Goal: Task Accomplishment & Management: Use online tool/utility

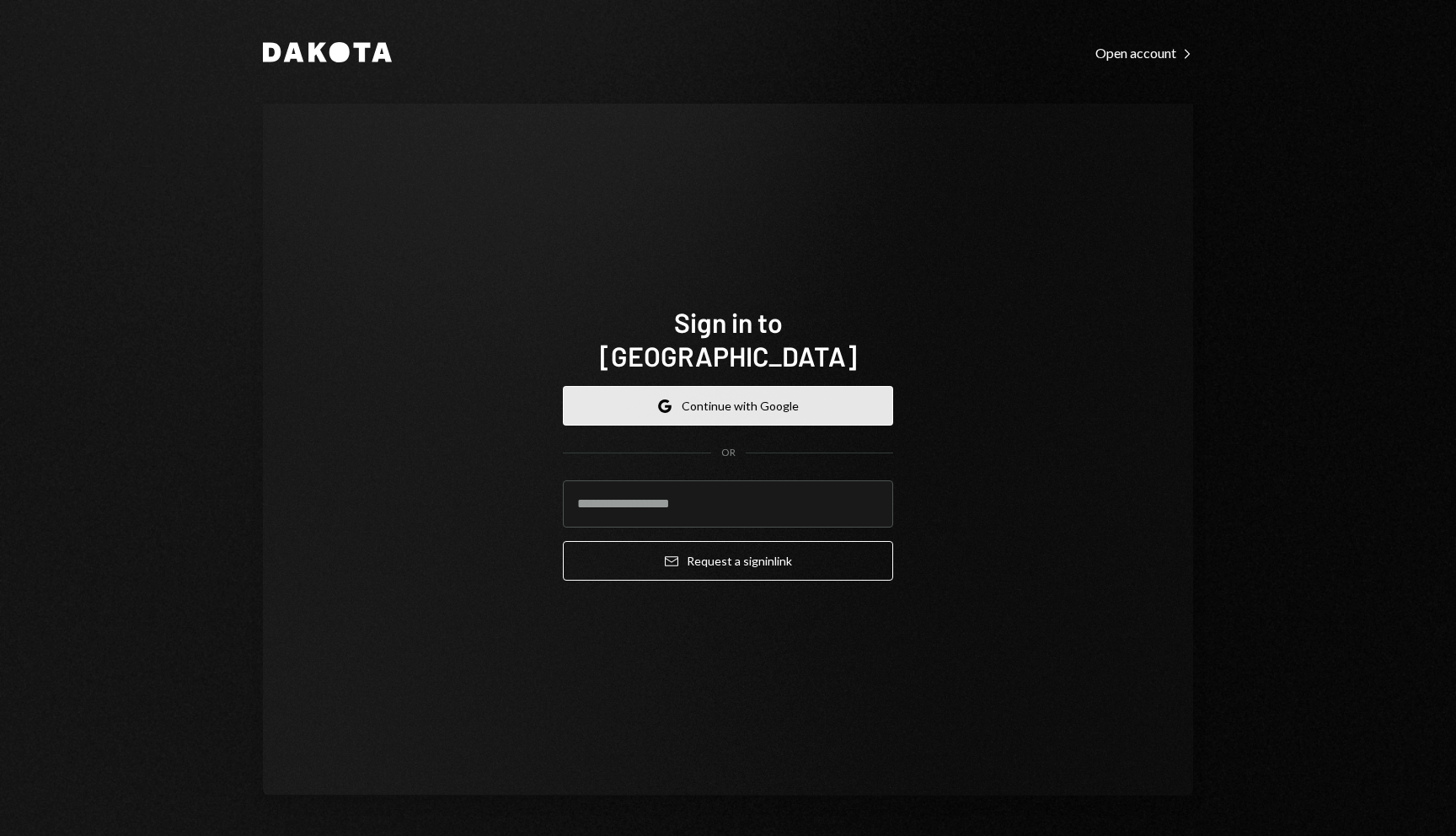
click at [822, 385] on button "Google Continue with Google" at bounding box center [727, 405] width 330 height 39
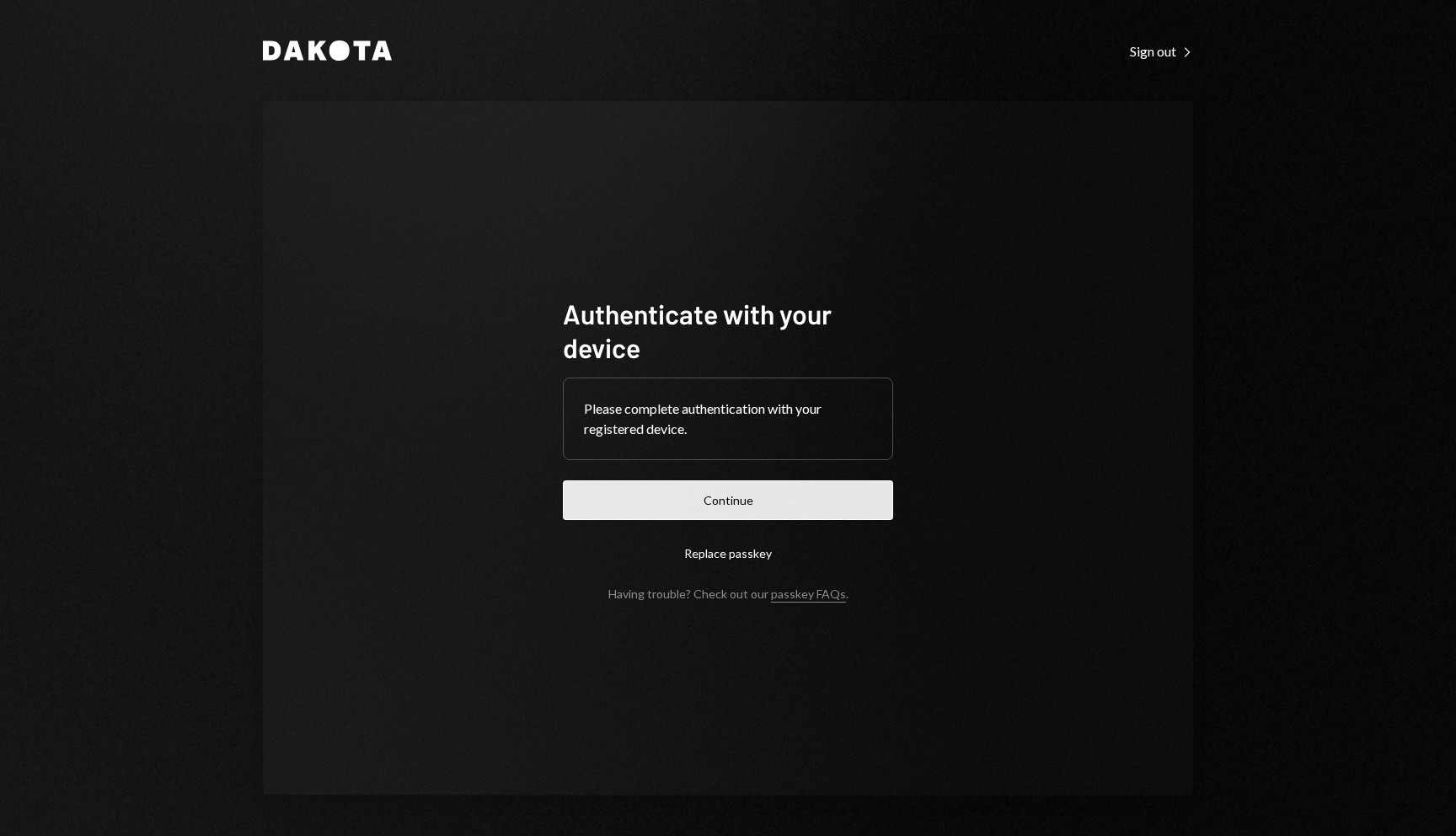
click at [807, 482] on button "Continue" at bounding box center [727, 499] width 330 height 39
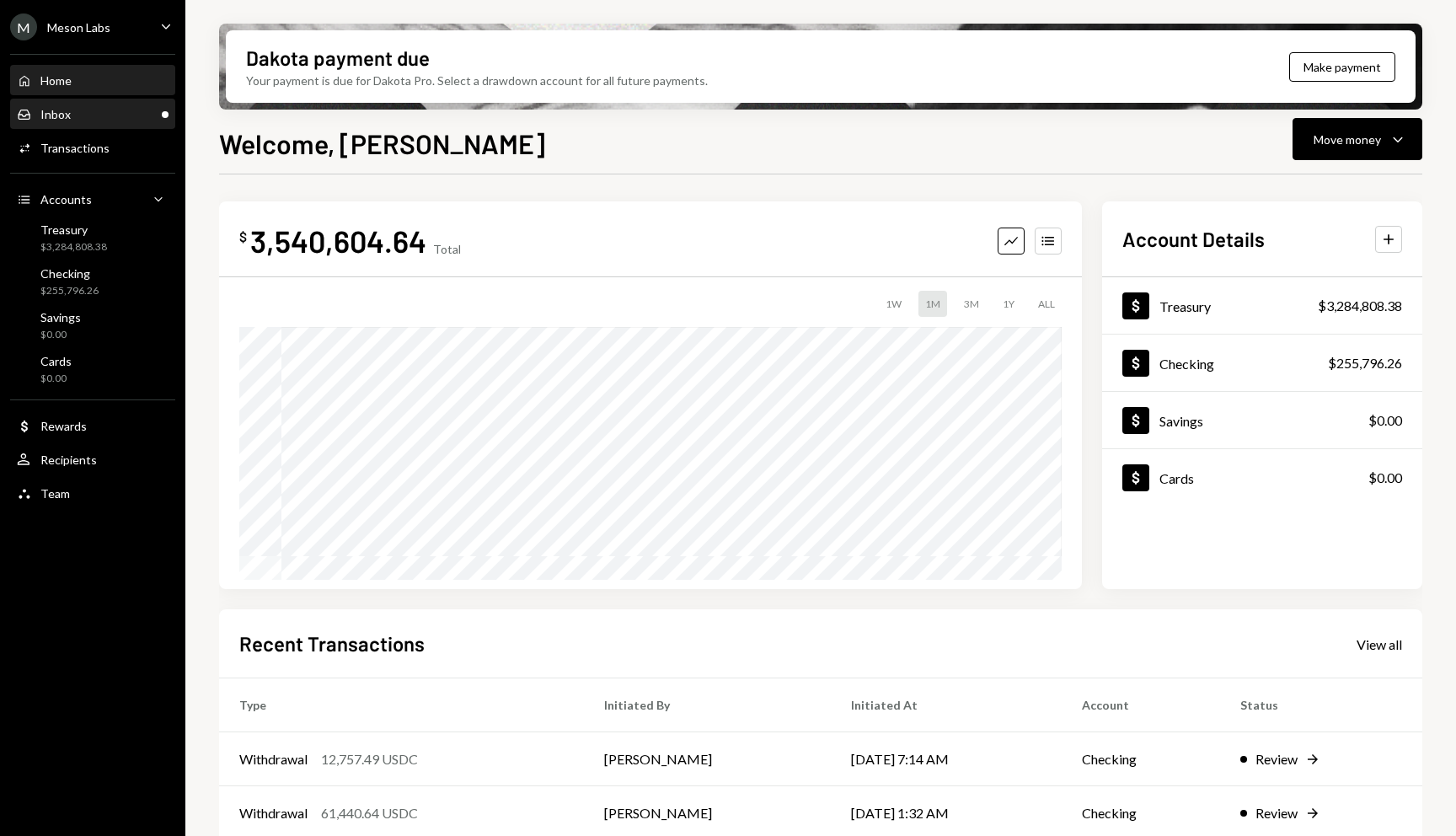
click at [65, 112] on div "Inbox" at bounding box center [55, 114] width 31 height 14
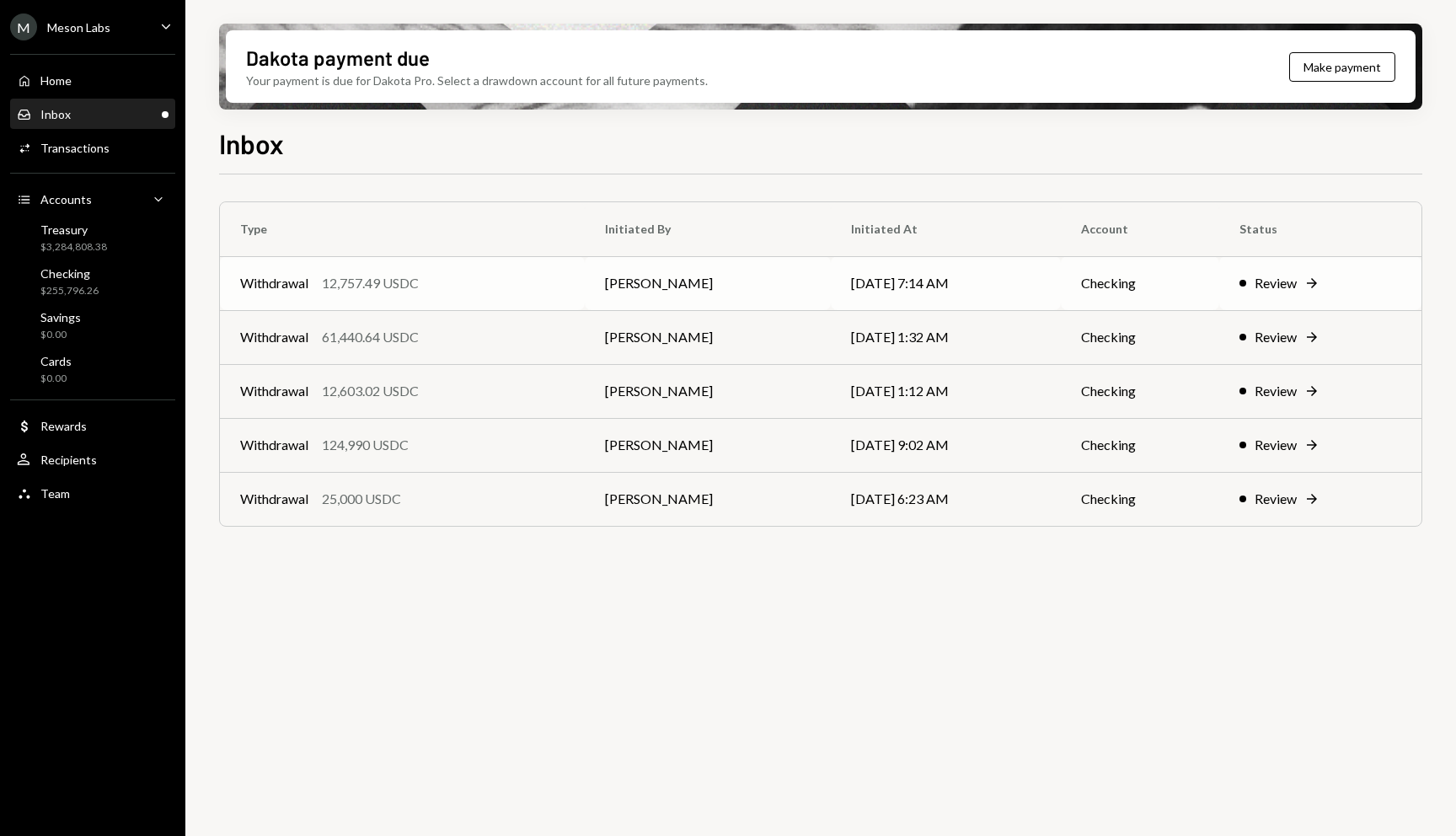
click at [1296, 280] on div "Review" at bounding box center [1275, 282] width 42 height 20
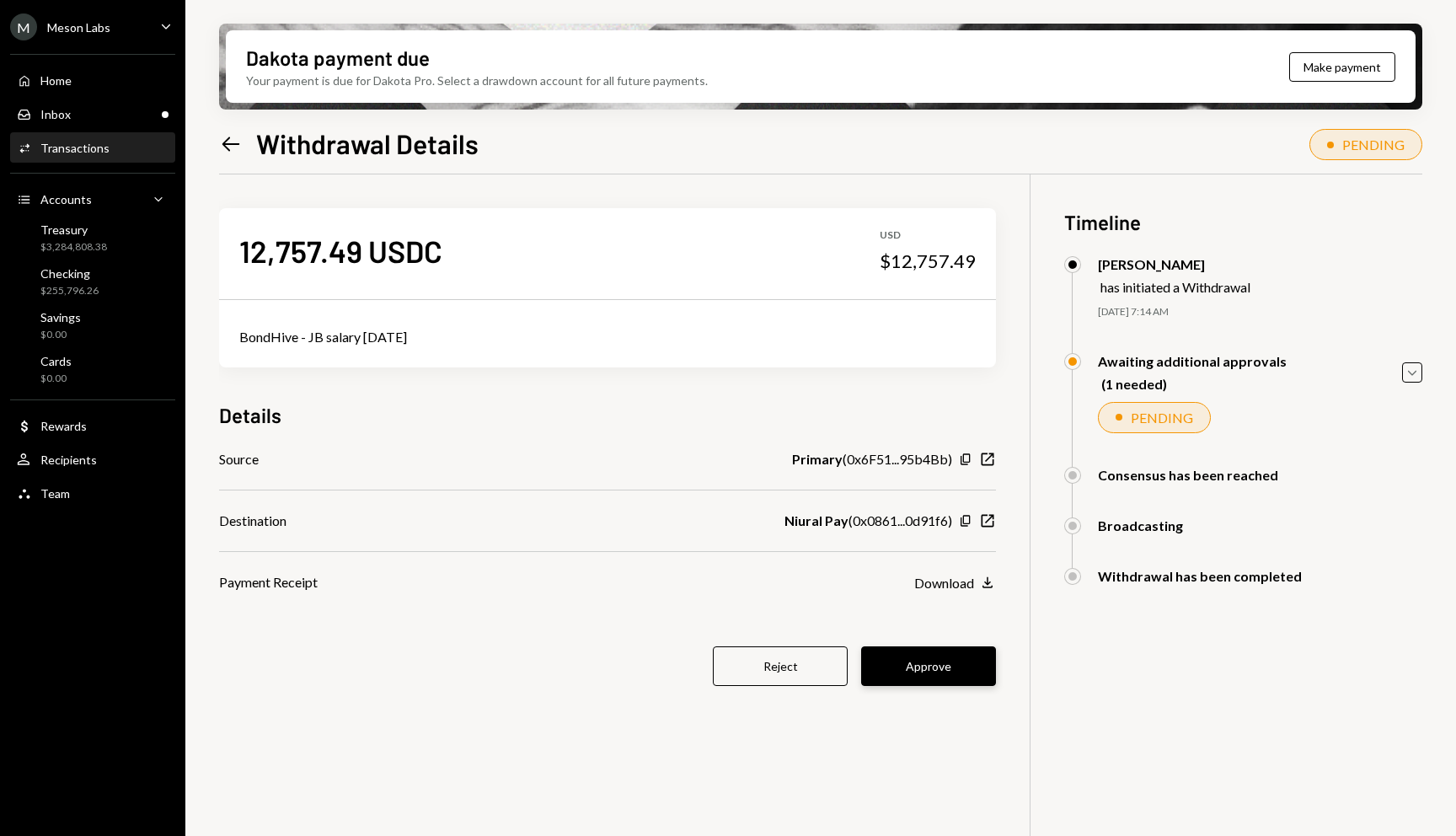
click at [933, 657] on button "Approve" at bounding box center [928, 665] width 135 height 39
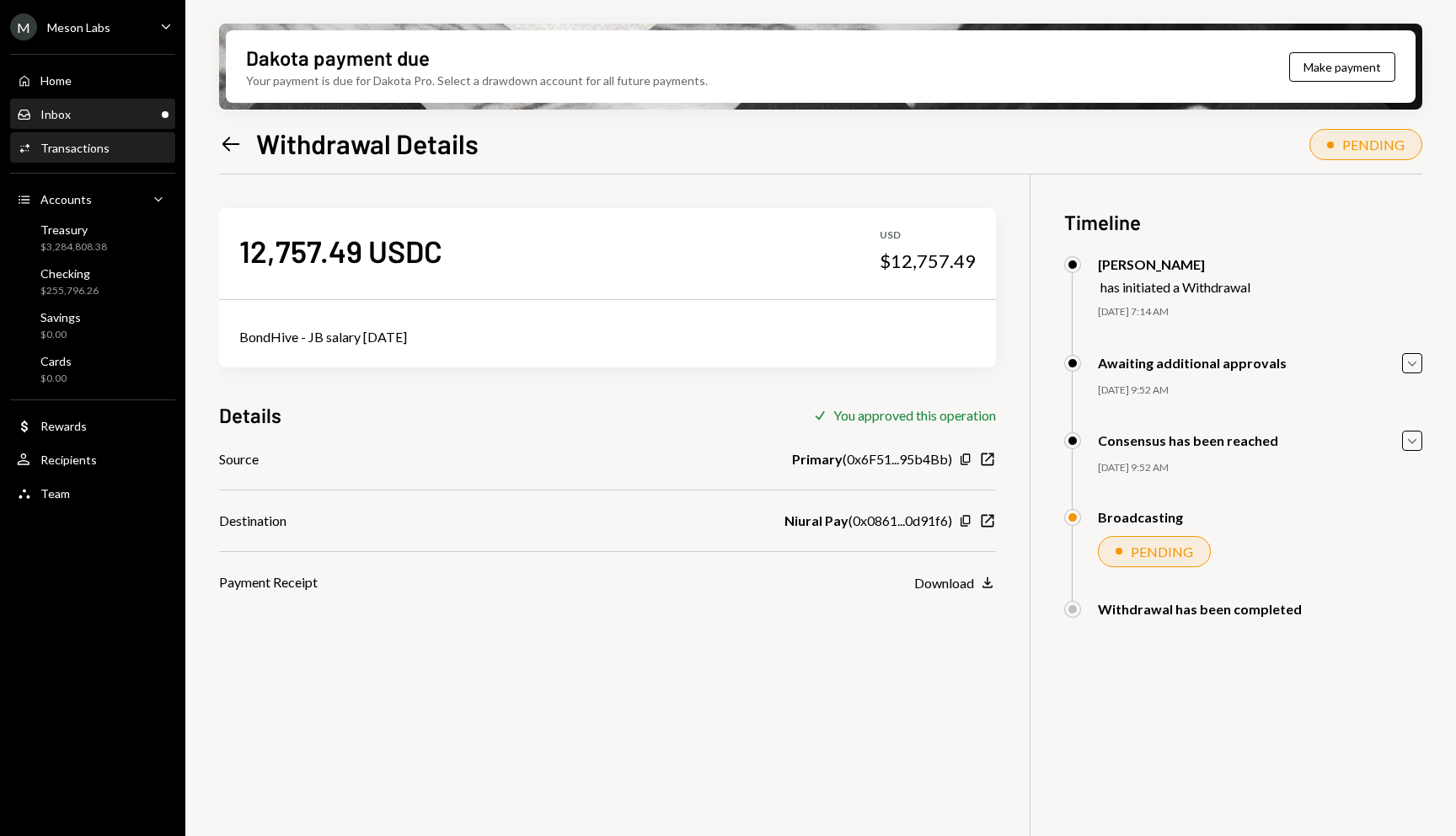
click at [163, 114] on div "Main" at bounding box center [165, 114] width 7 height 7
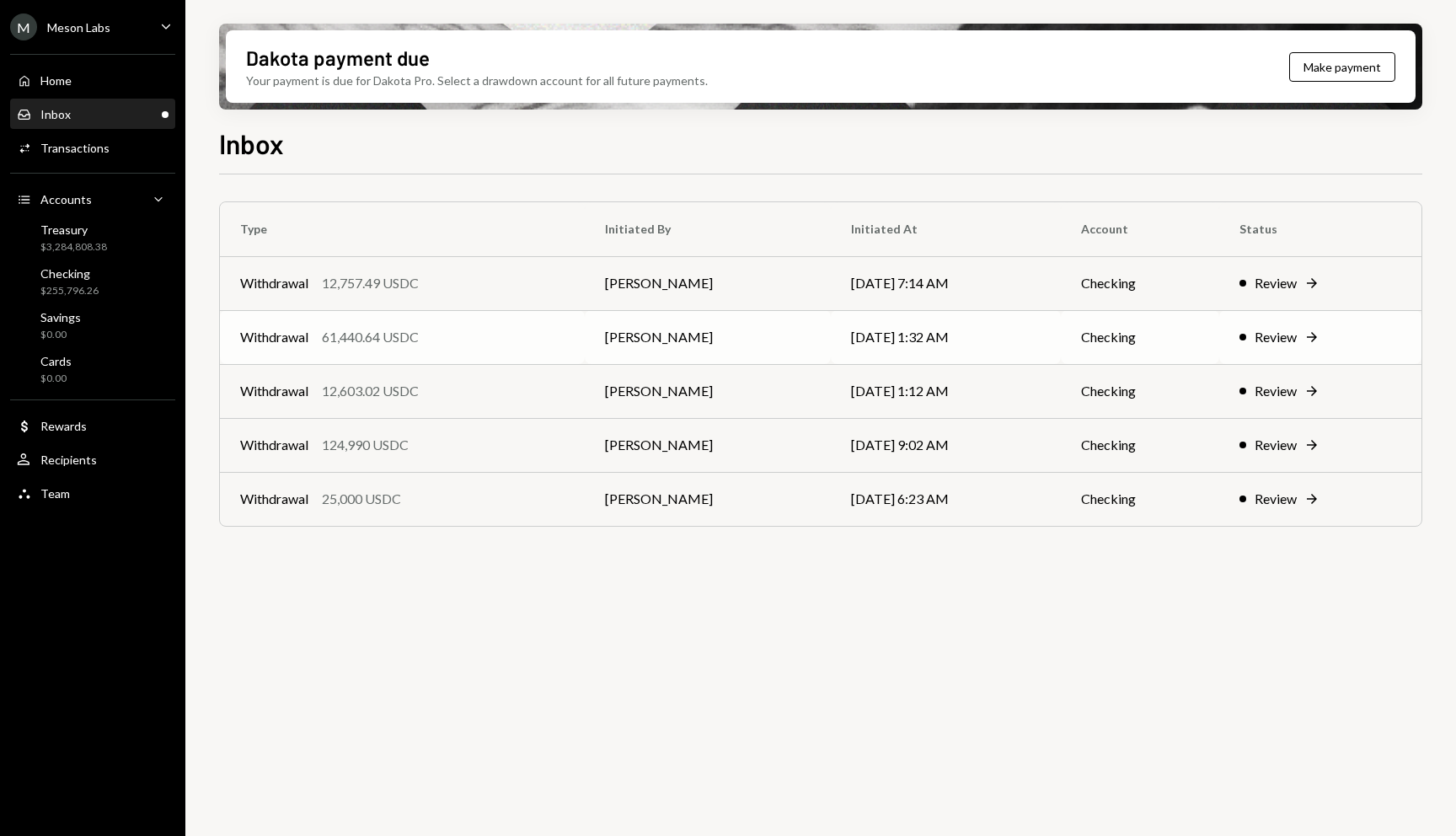
click at [1282, 331] on div "Review" at bounding box center [1275, 337] width 42 height 20
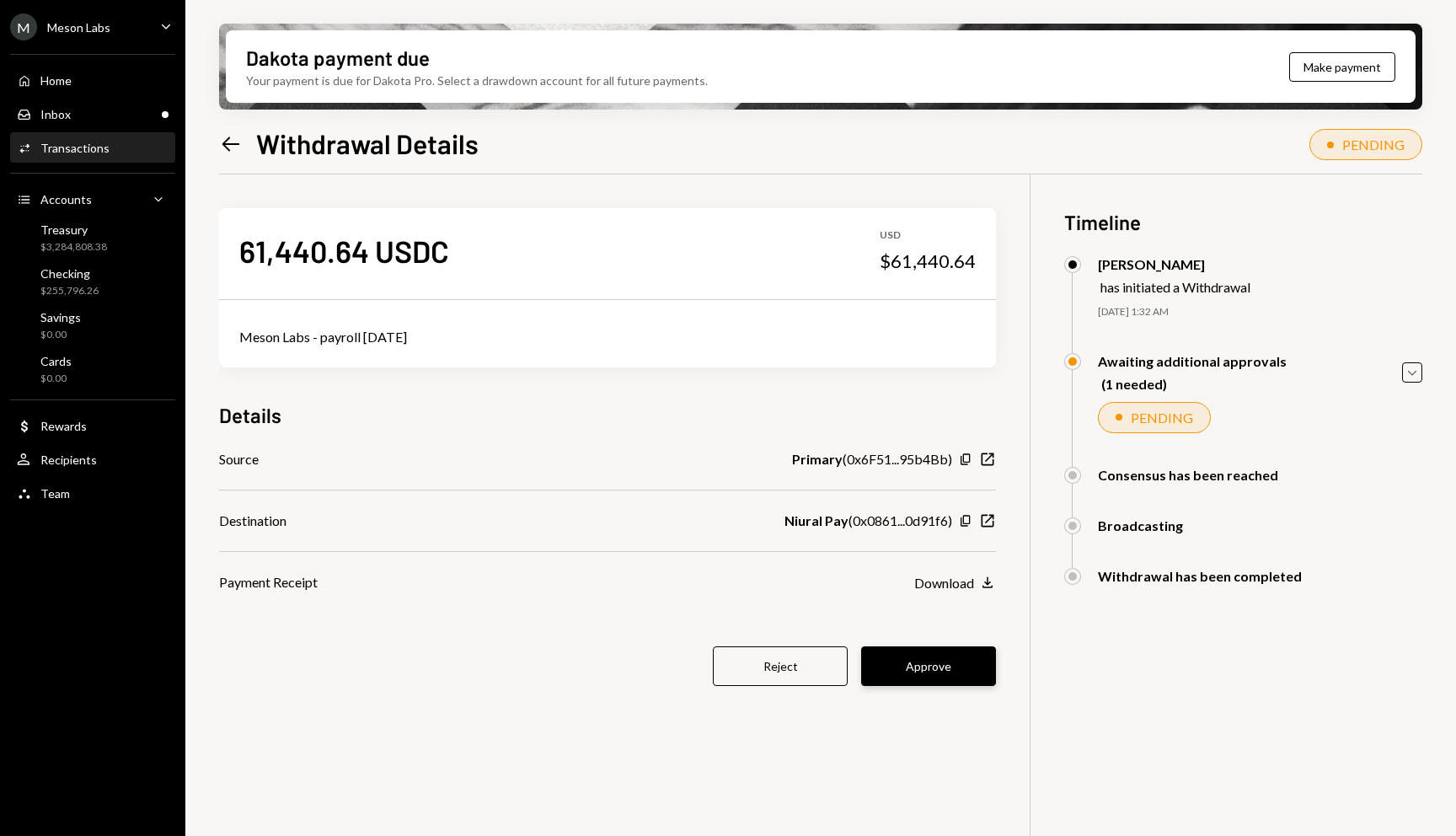
click at [931, 662] on button "Approve" at bounding box center [928, 665] width 135 height 39
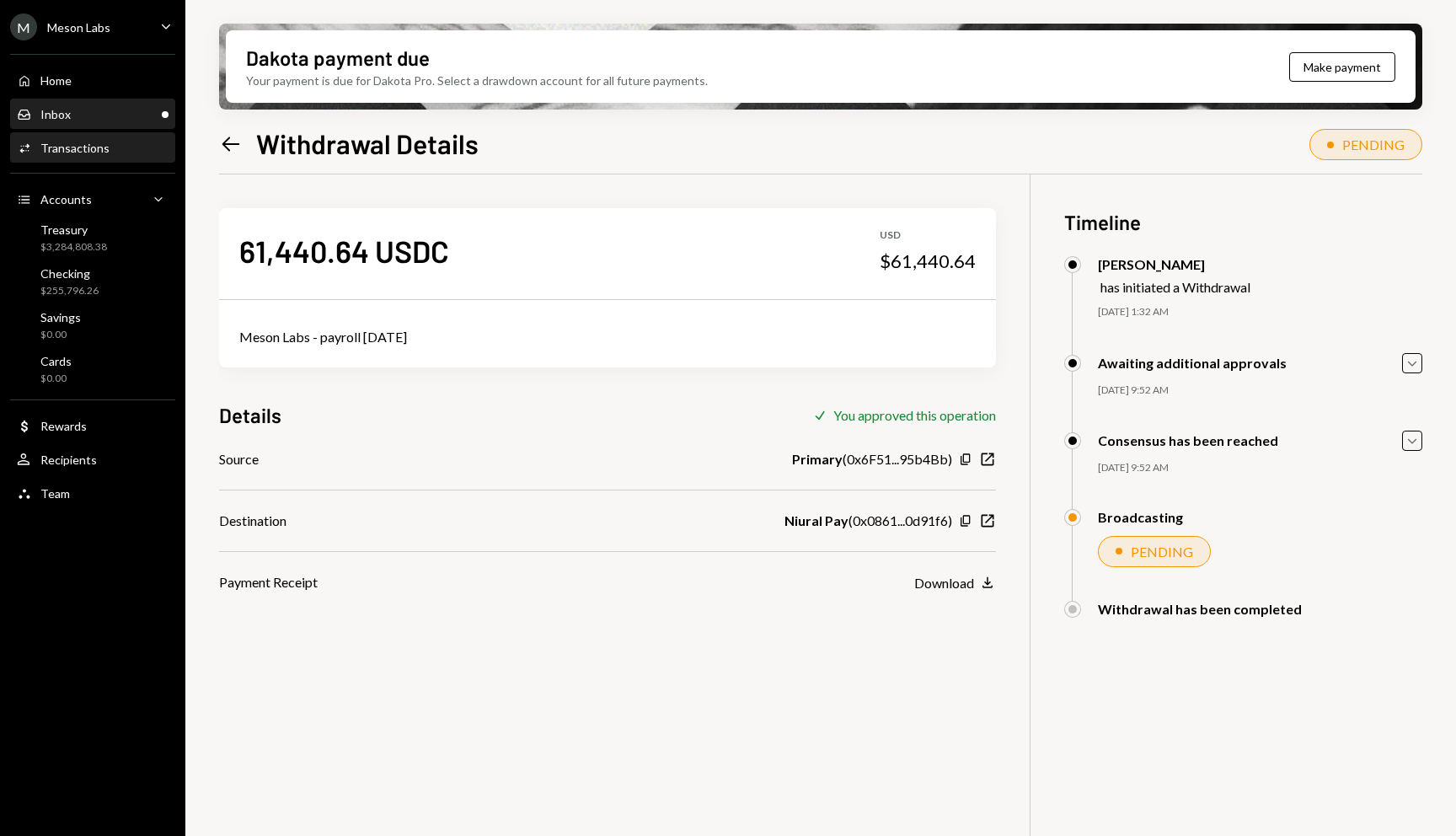
click at [48, 105] on div "Inbox Inbox" at bounding box center [93, 115] width 152 height 29
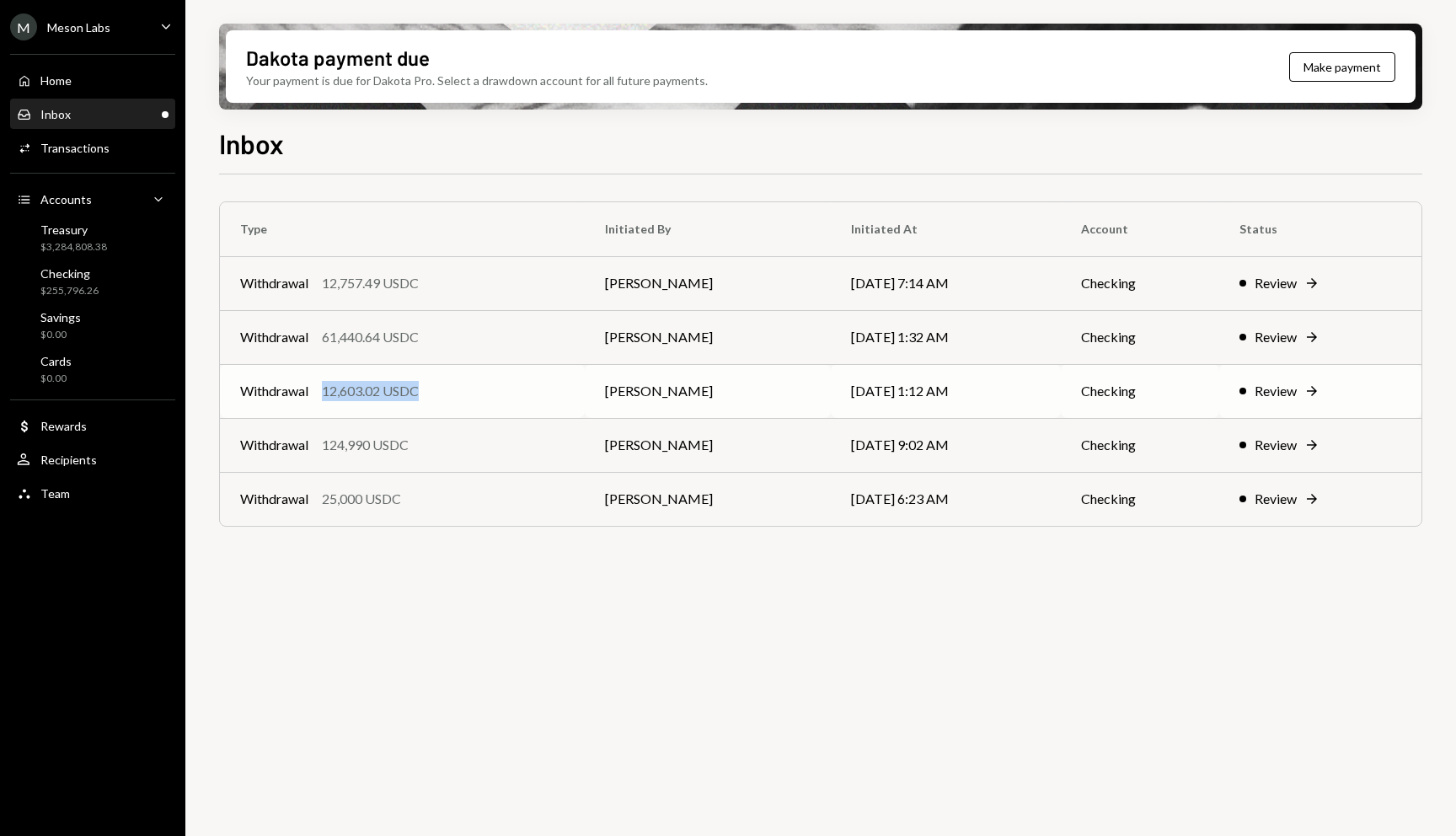
click at [508, 381] on div "Withdrawal 12,603.02 USDC" at bounding box center [402, 390] width 324 height 20
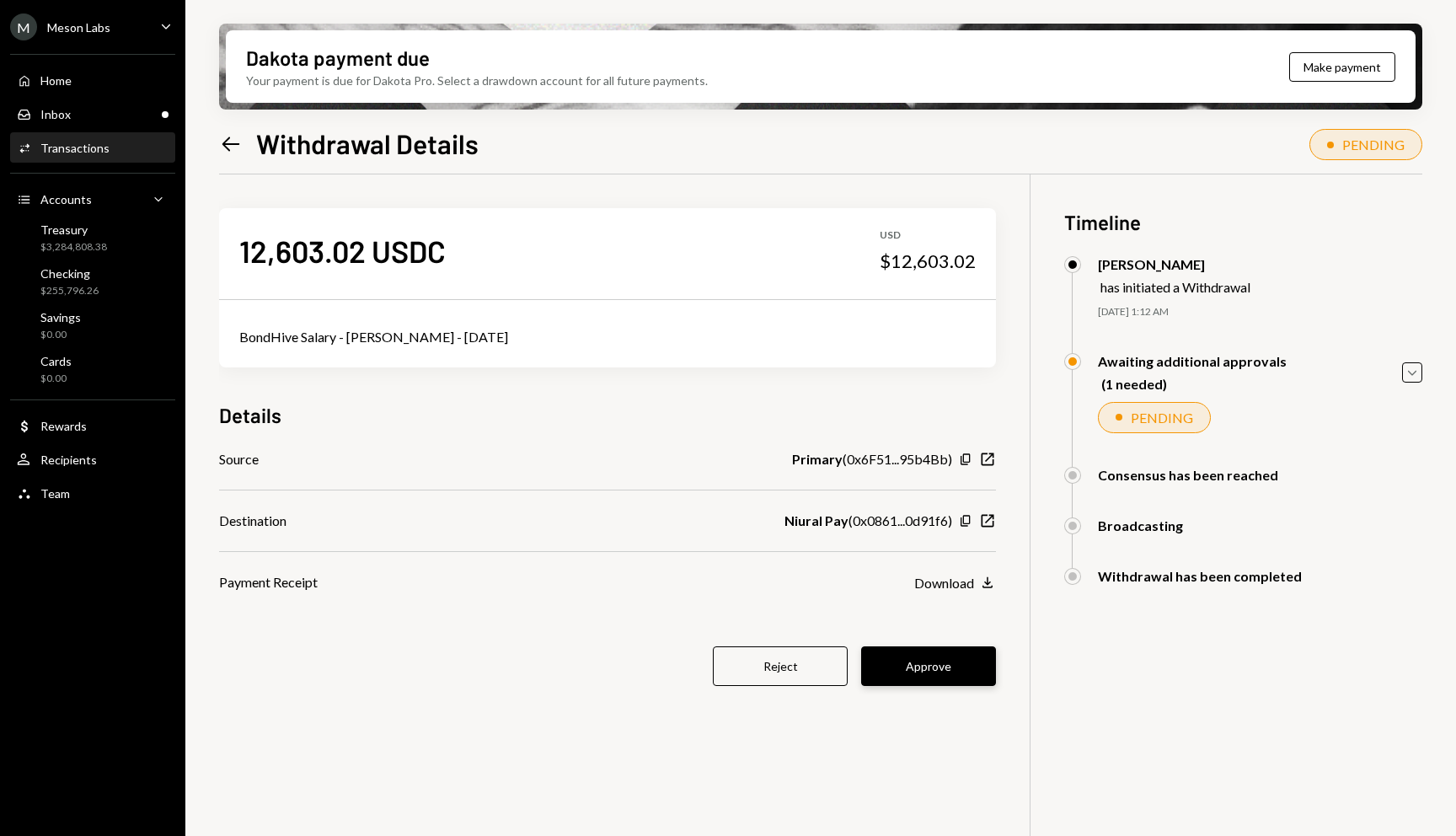
click at [940, 673] on button "Approve" at bounding box center [928, 665] width 135 height 39
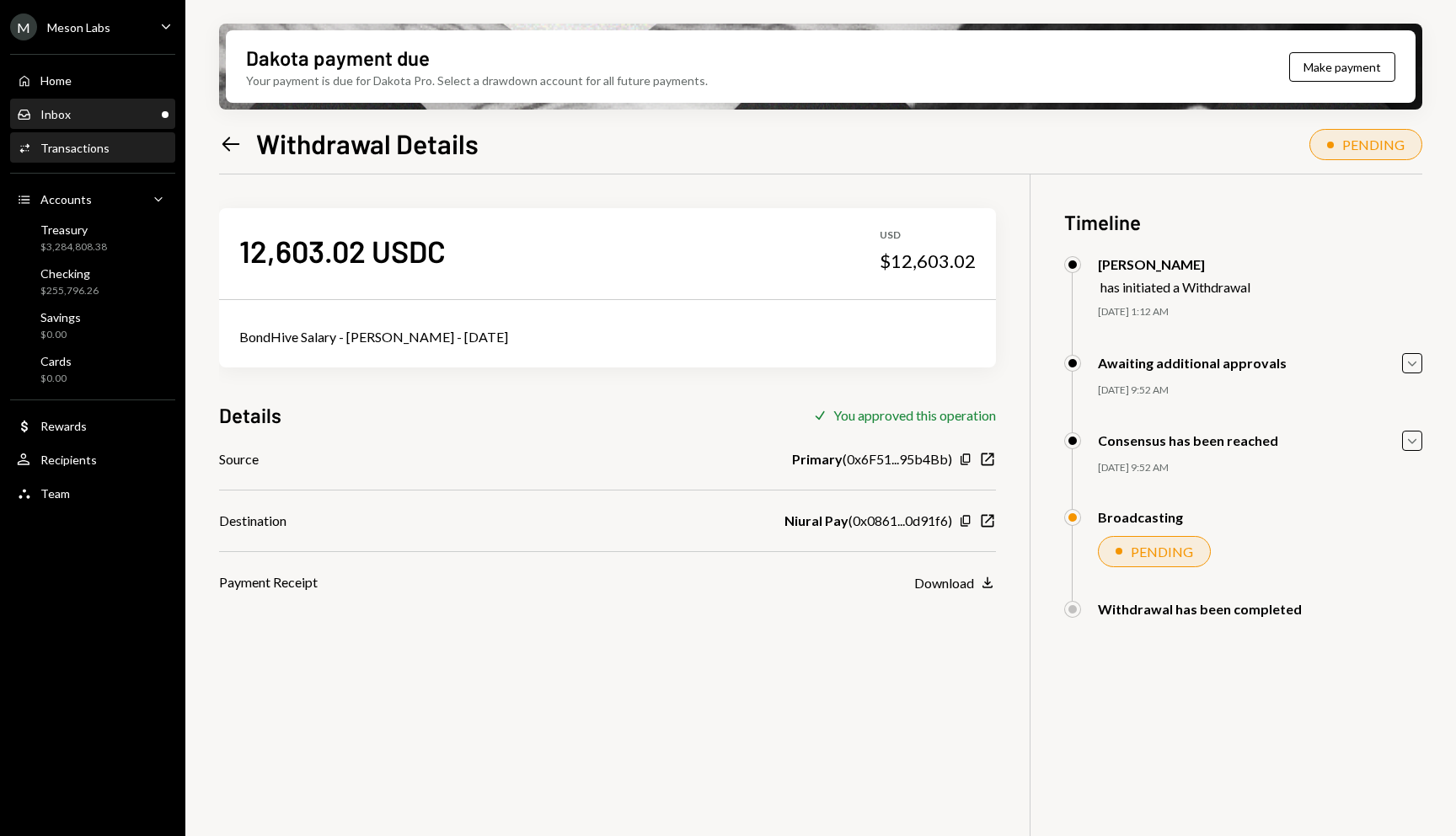
click at [99, 109] on div "Inbox Inbox" at bounding box center [93, 115] width 152 height 15
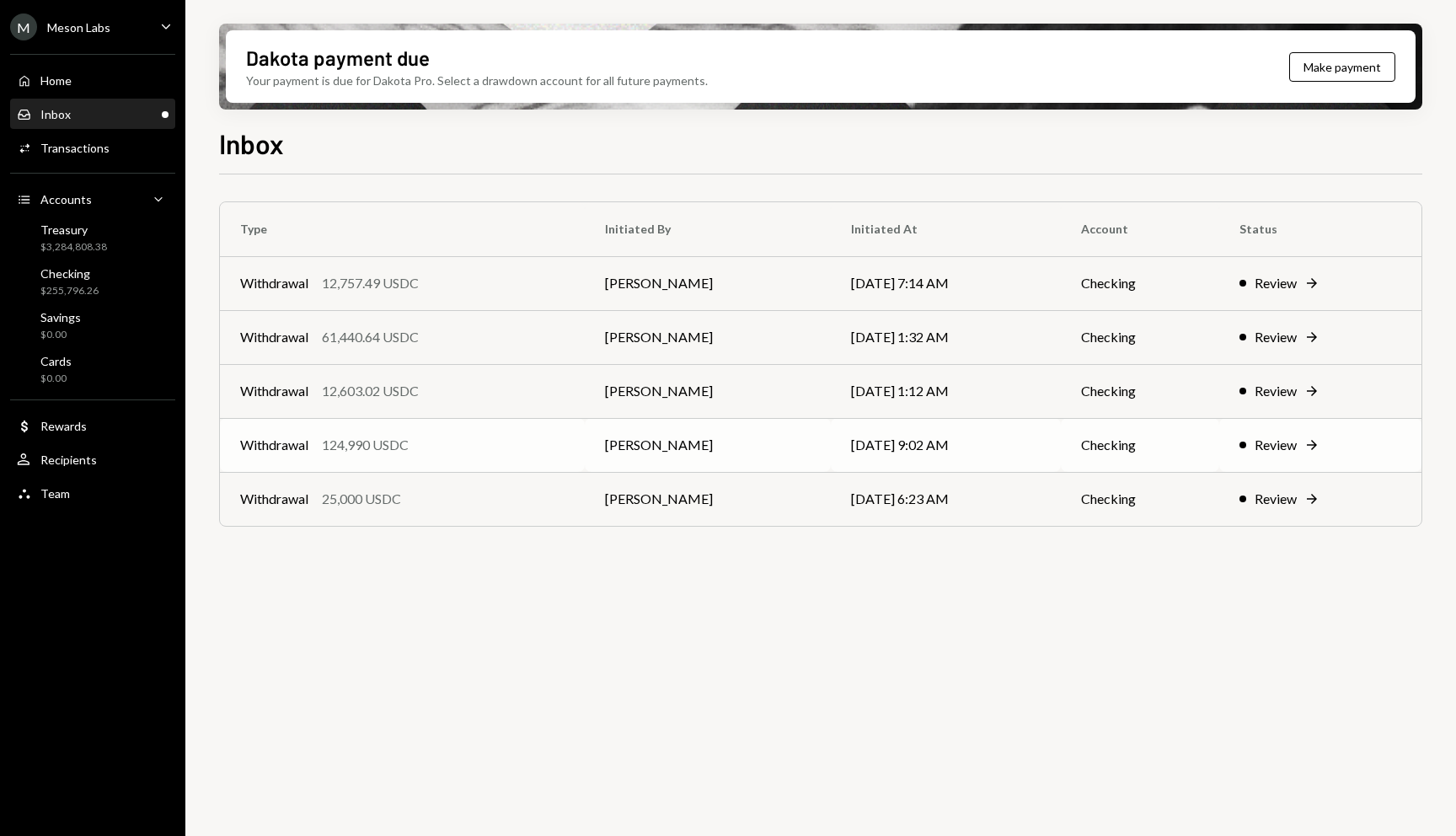
click at [455, 437] on div "Withdrawal 124,990 USDC" at bounding box center [402, 444] width 324 height 20
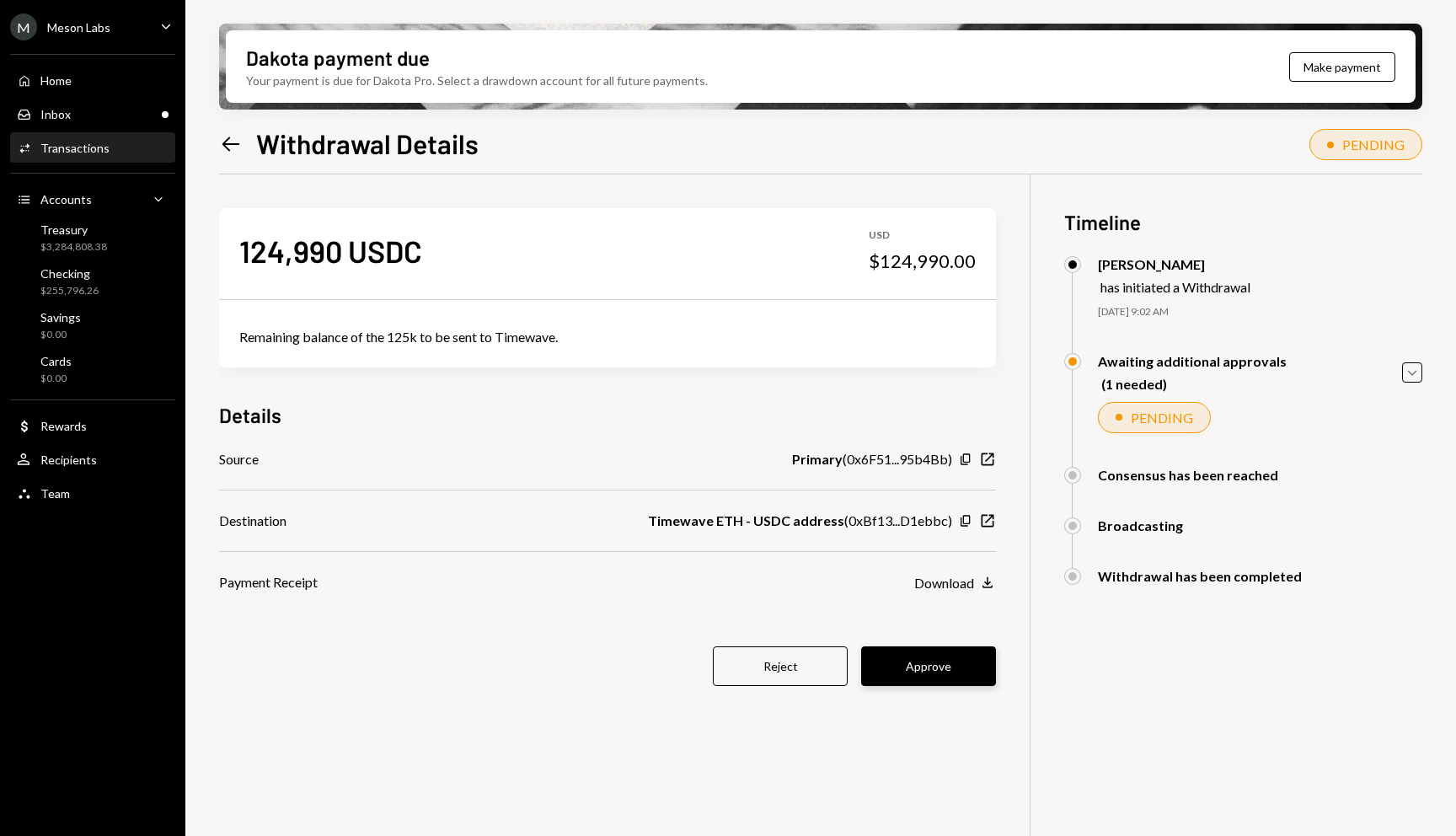
click at [948, 668] on button "Approve" at bounding box center [928, 665] width 135 height 39
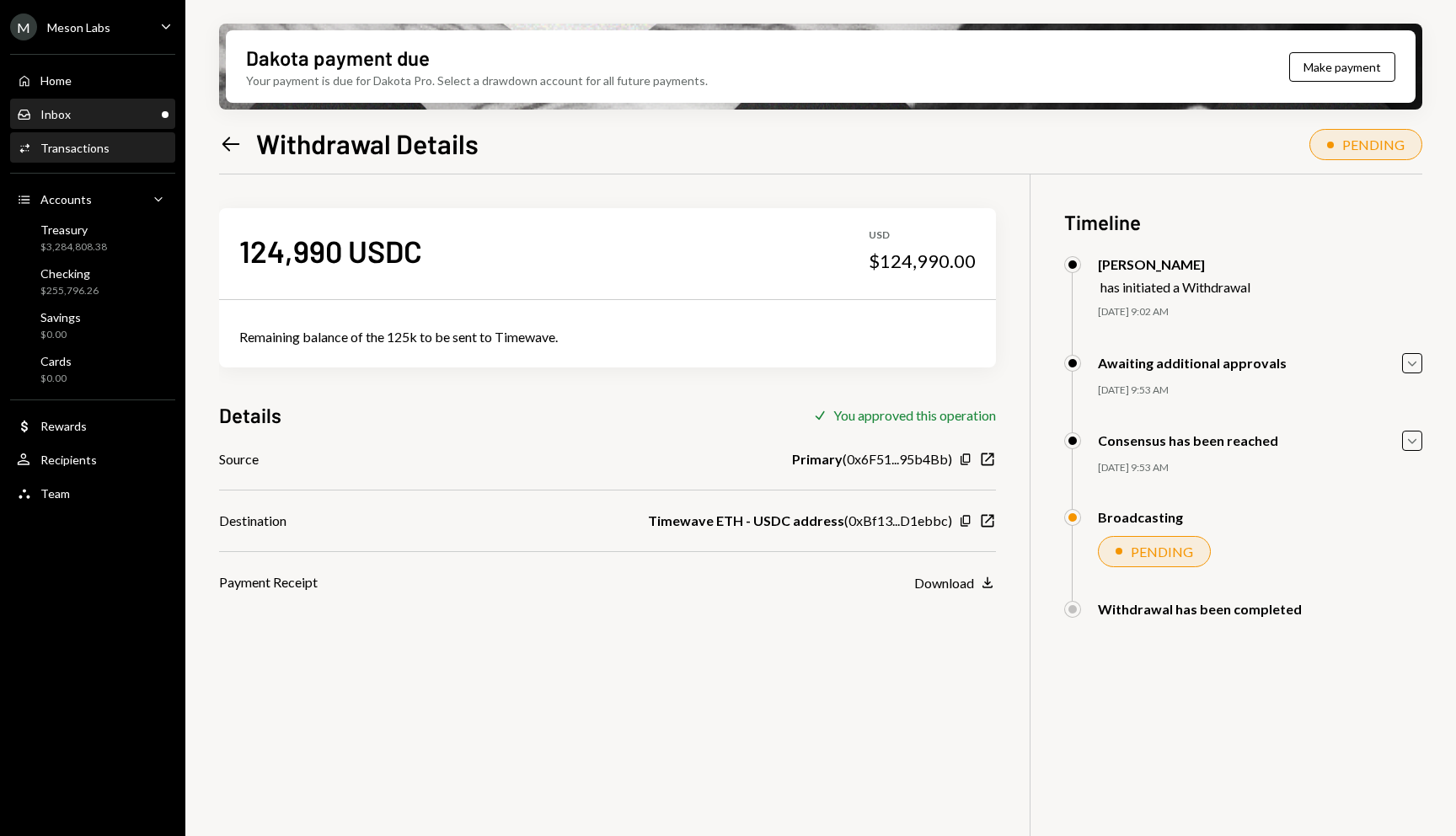
click at [151, 107] on div "Inbox Inbox" at bounding box center [93, 115] width 152 height 15
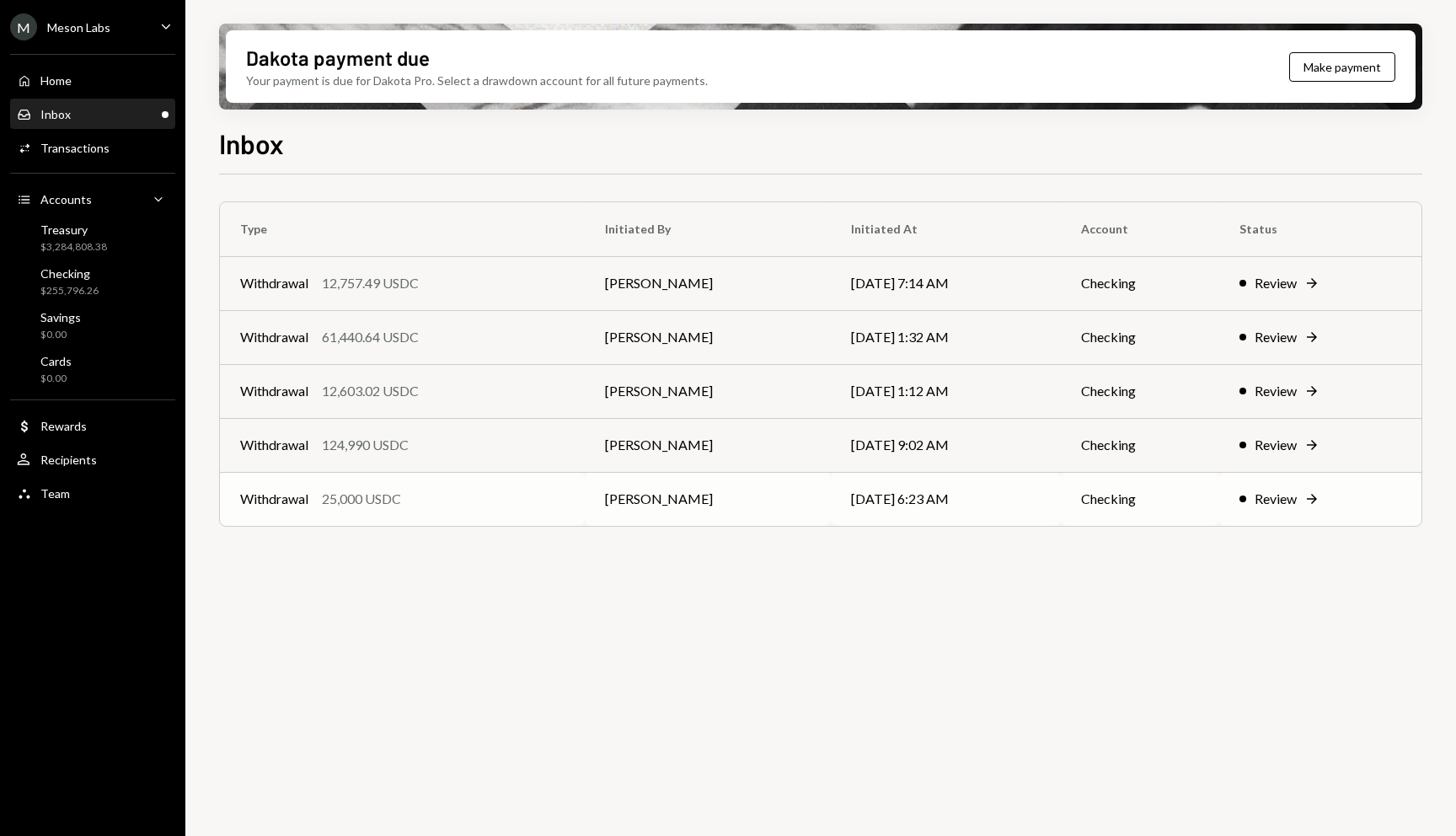
click at [561, 505] on div "Withdrawal 25,000 USDC" at bounding box center [402, 498] width 324 height 20
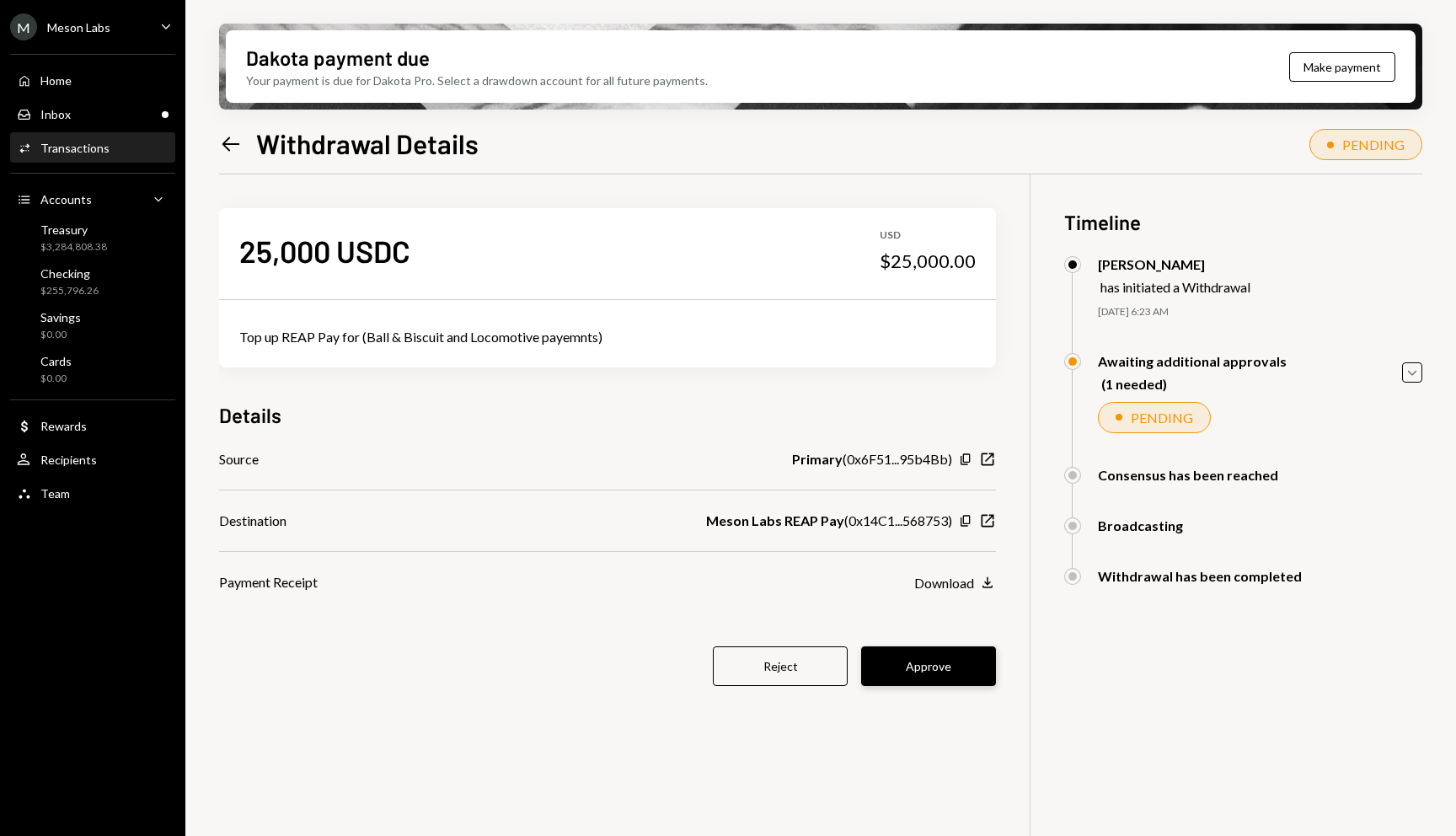
click at [921, 675] on button "Approve" at bounding box center [928, 665] width 135 height 39
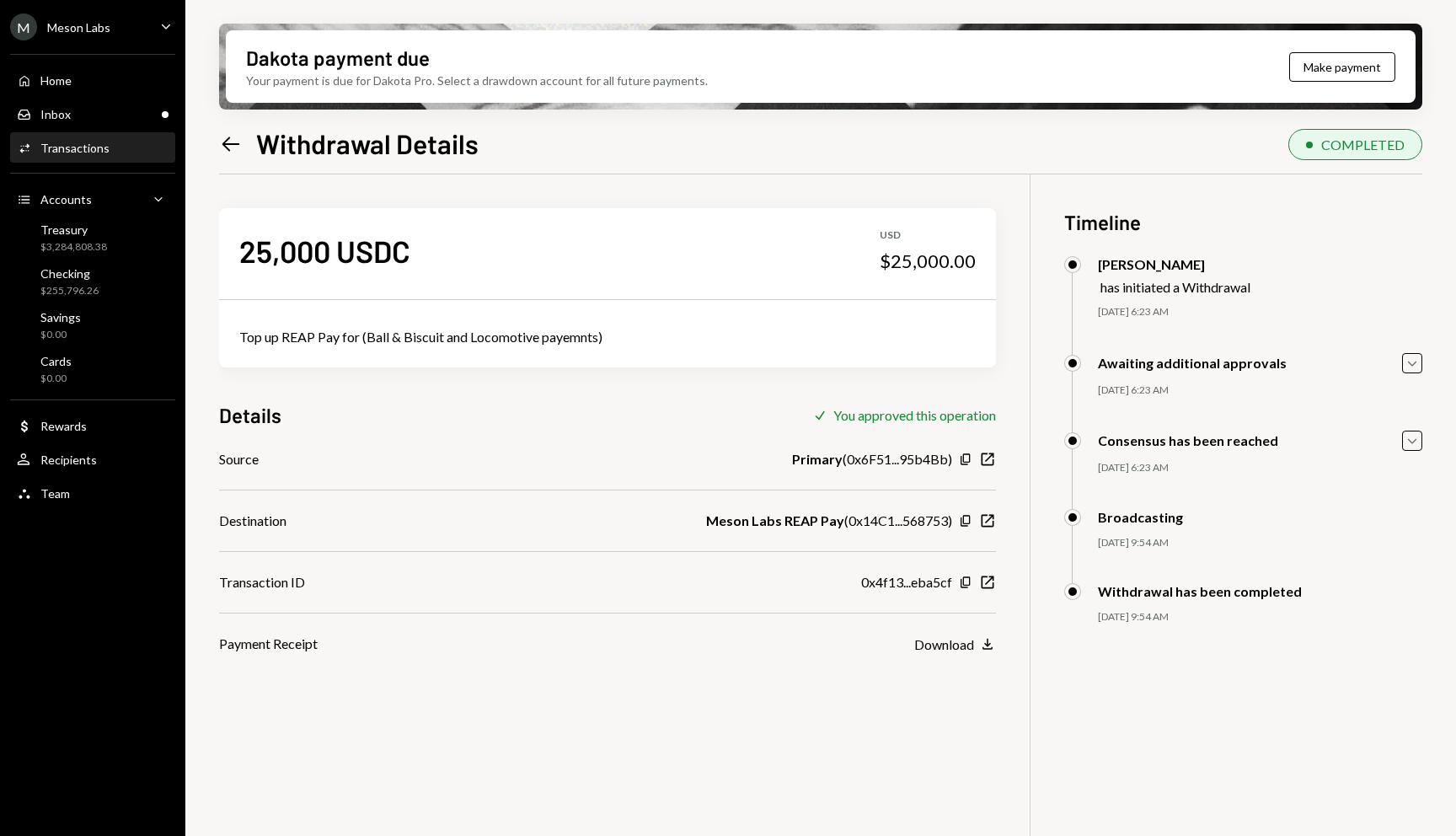
click at [228, 138] on icon "Left Arrow" at bounding box center [231, 143] width 24 height 24
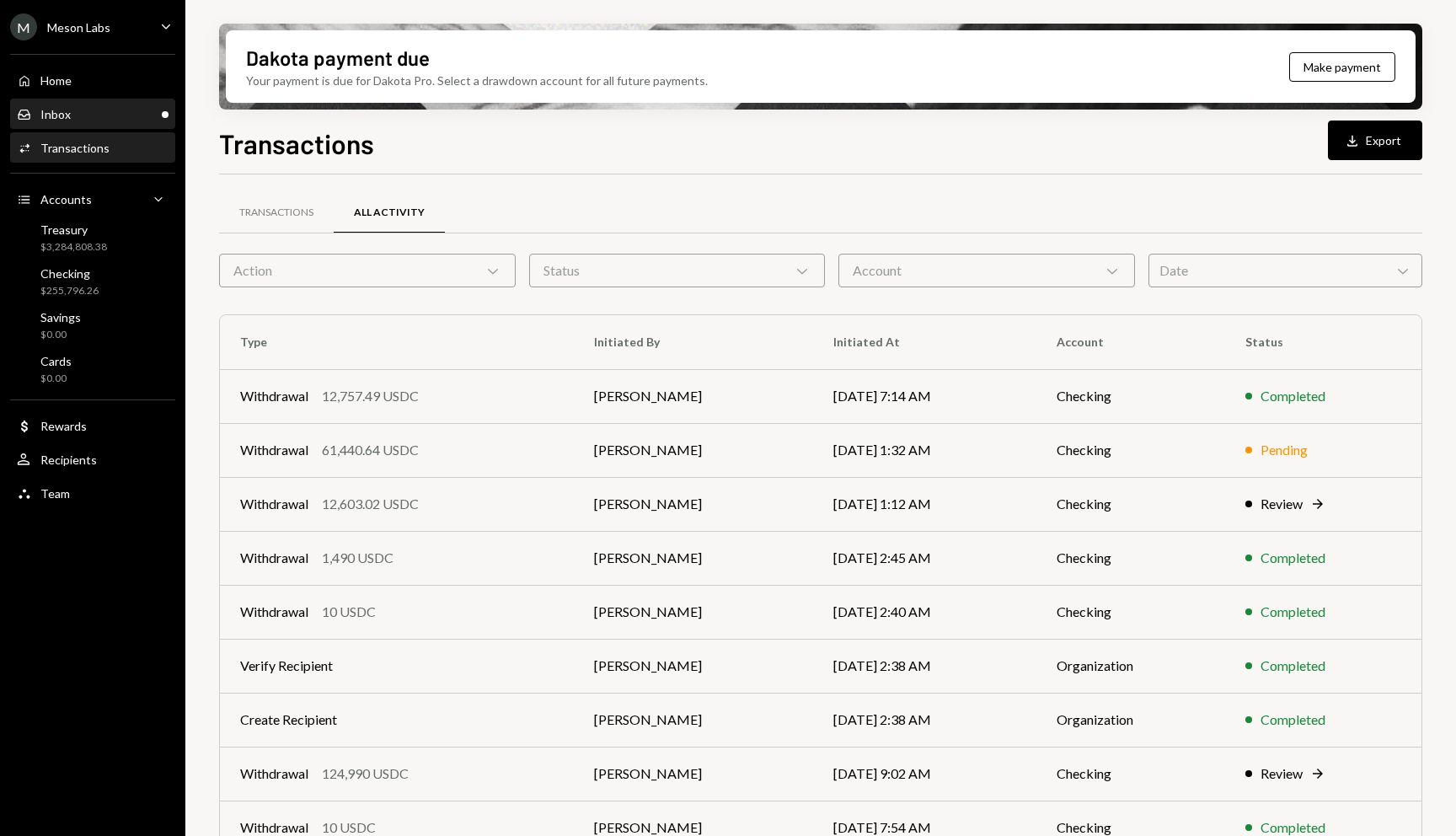
click at [102, 113] on div "Inbox Inbox" at bounding box center [93, 115] width 152 height 15
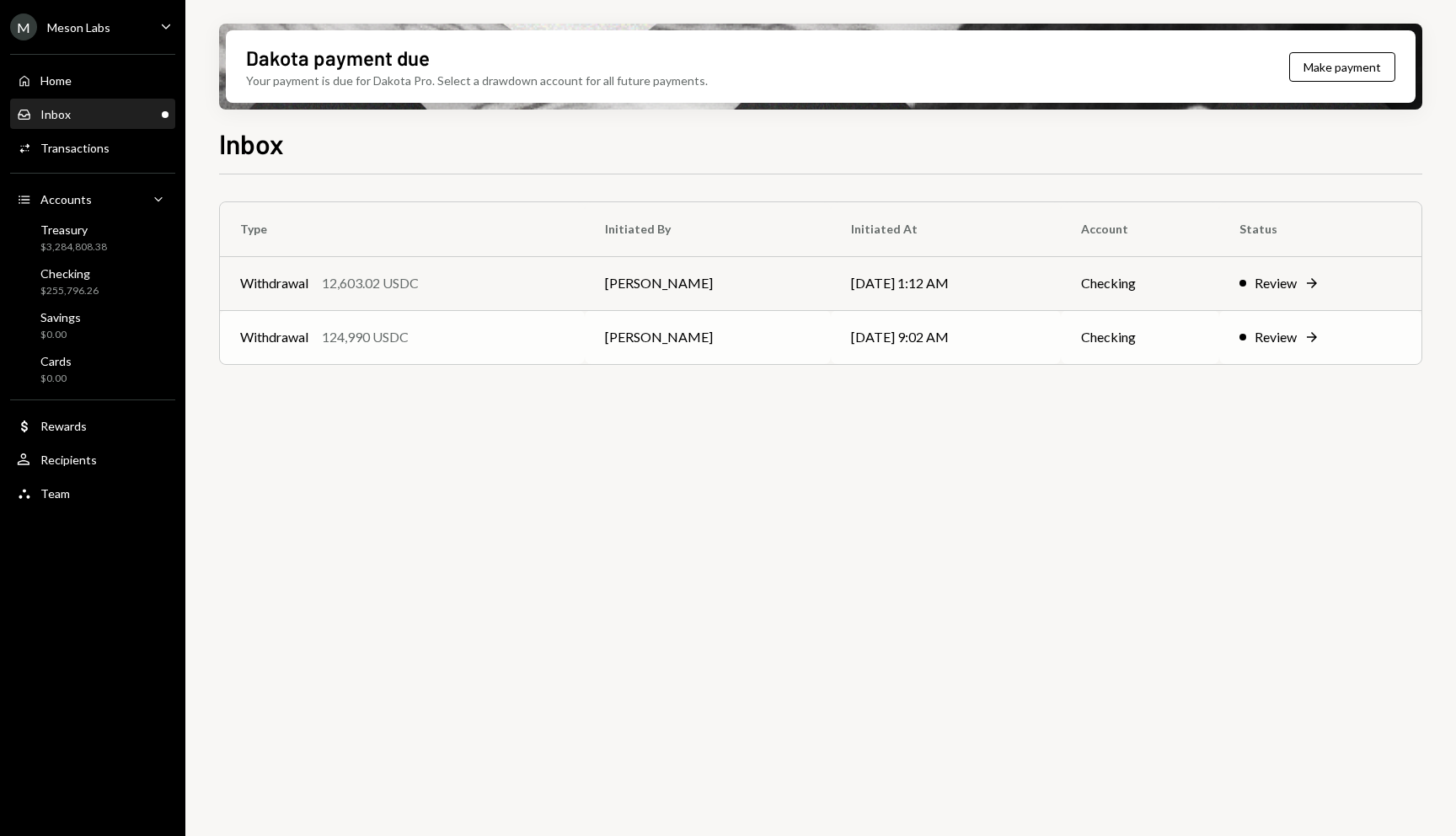
click at [1287, 335] on div "Review" at bounding box center [1275, 337] width 42 height 20
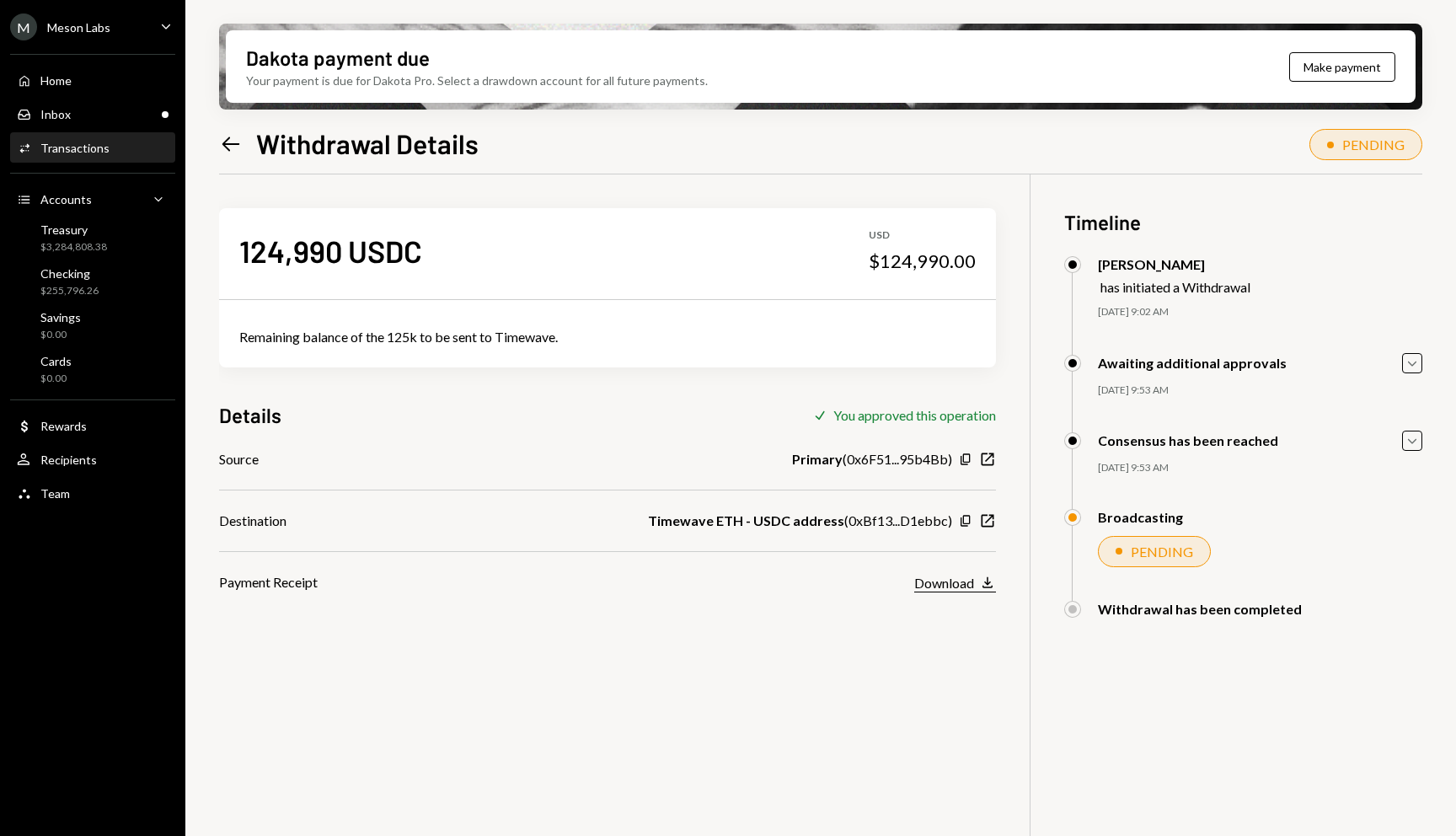
click at [970, 583] on div "Download" at bounding box center [943, 583] width 60 height 16
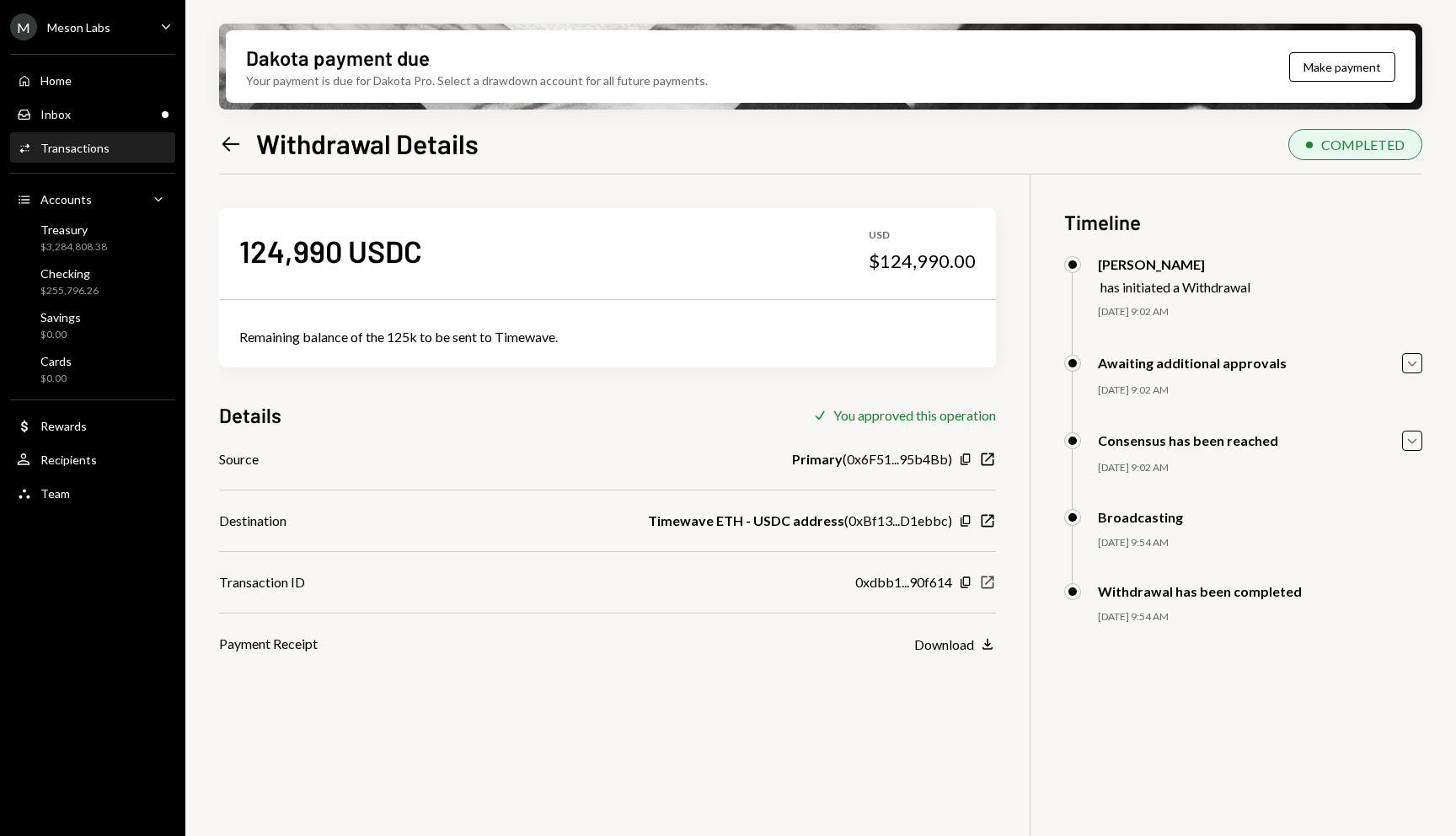
click at [989, 584] on icon "New Window" at bounding box center [987, 583] width 17 height 17
